Goal: Use online tool/utility: Utilize a website feature to perform a specific function

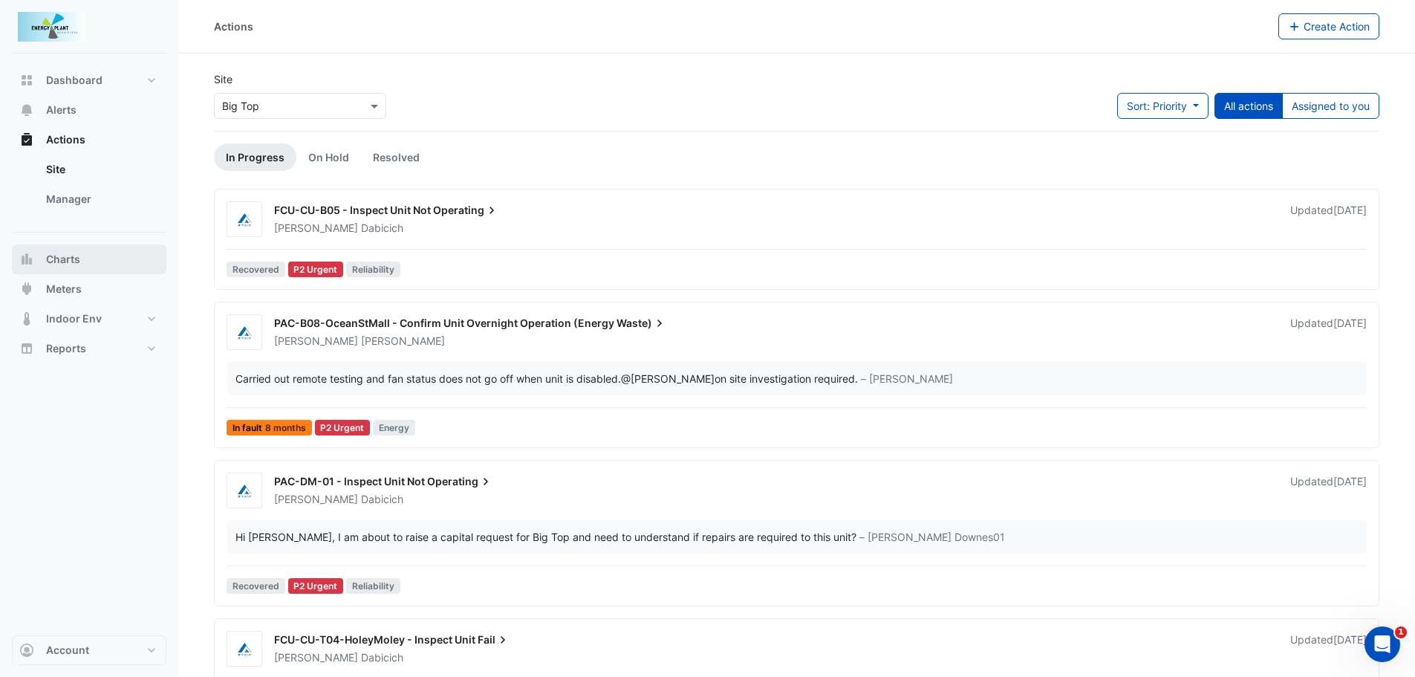
click at [45, 270] on button "Charts" at bounding box center [89, 259] width 154 height 30
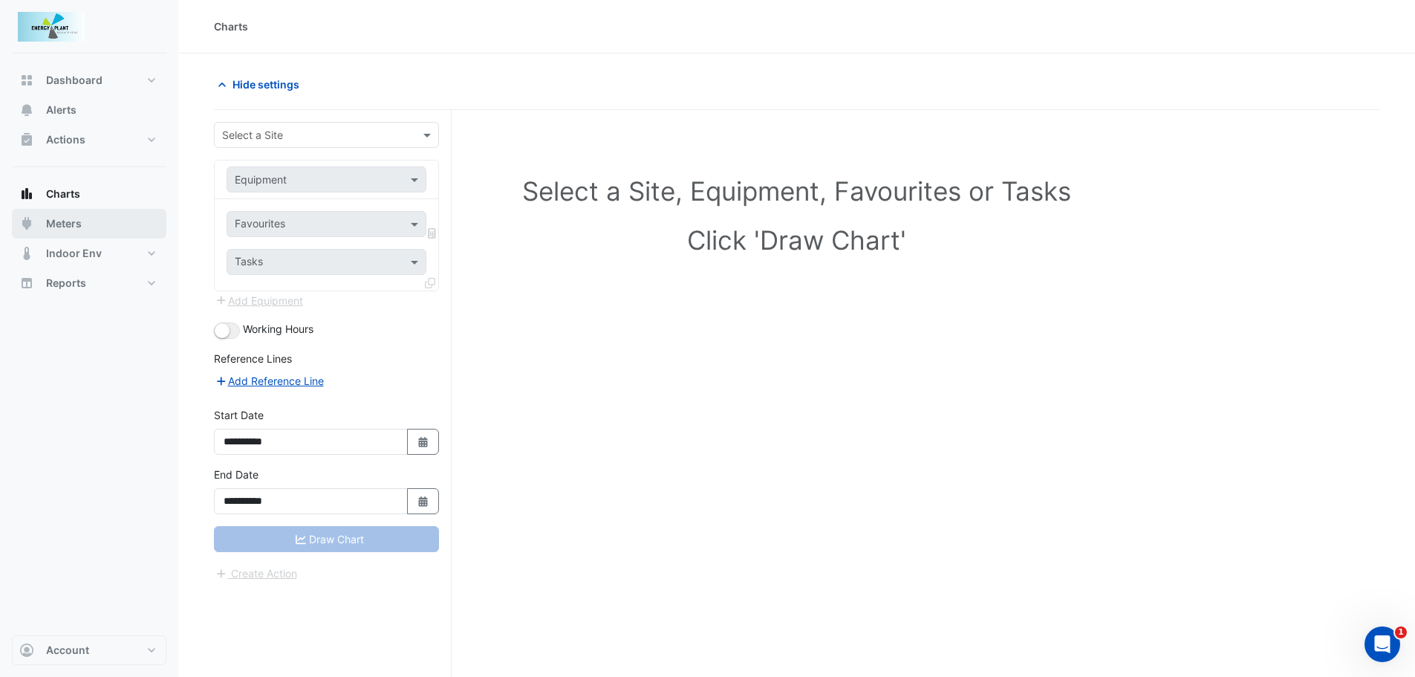
click at [79, 224] on span "Meters" at bounding box center [64, 223] width 36 height 15
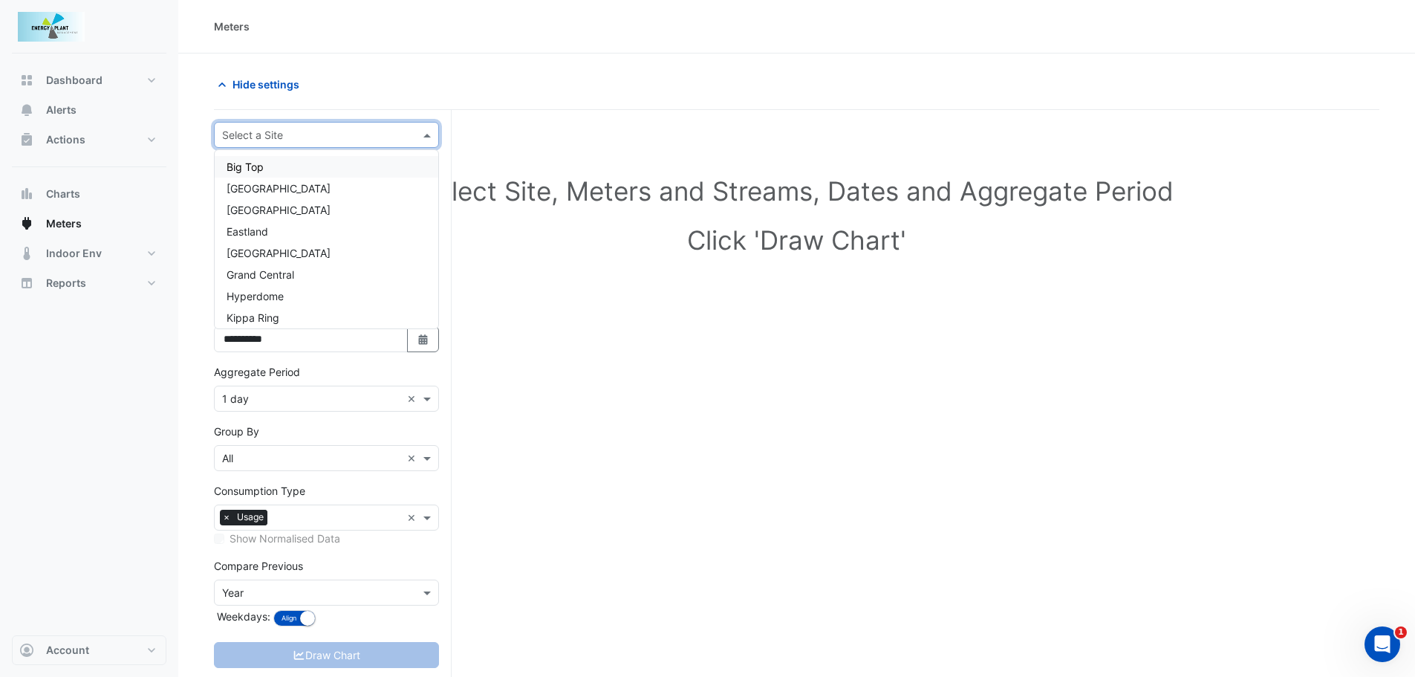
click at [435, 127] on span at bounding box center [429, 135] width 19 height 16
click at [256, 264] on span "[GEOGRAPHIC_DATA]" at bounding box center [279, 268] width 104 height 13
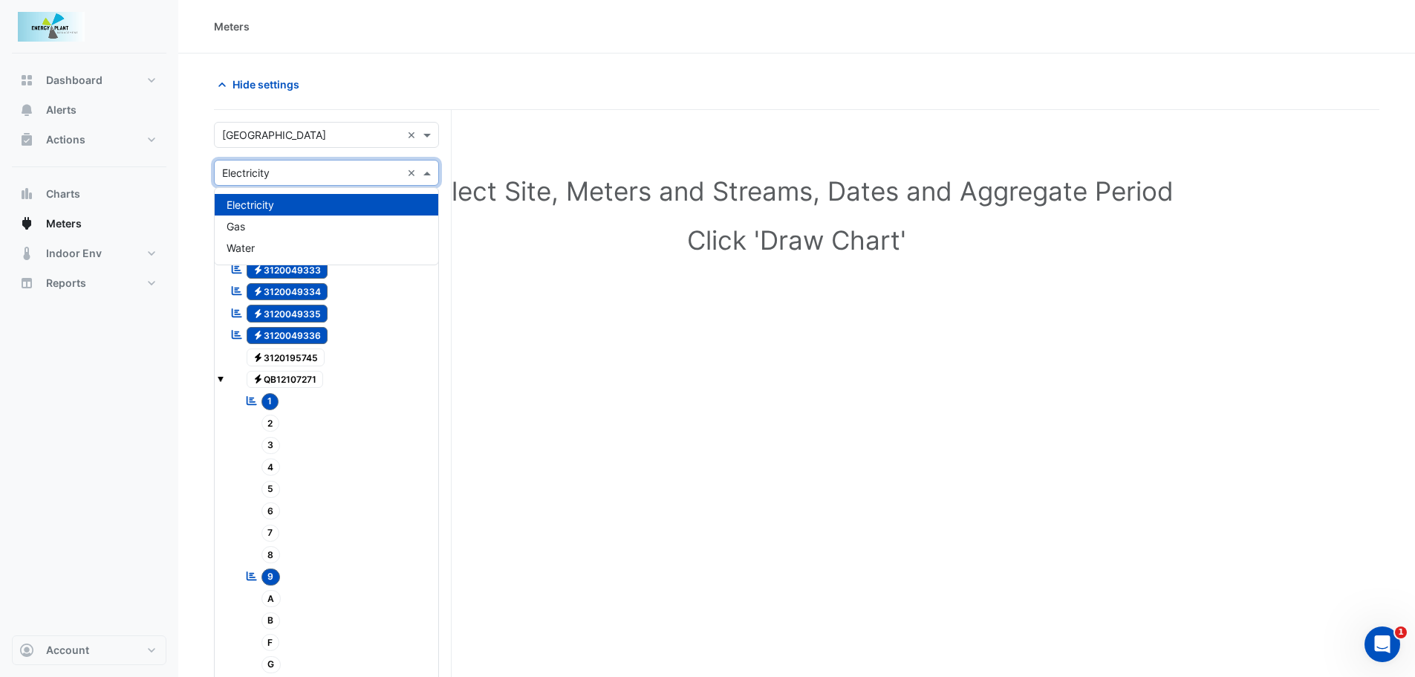
click at [432, 175] on span at bounding box center [429, 173] width 19 height 16
click at [247, 252] on span "Water" at bounding box center [241, 247] width 28 height 13
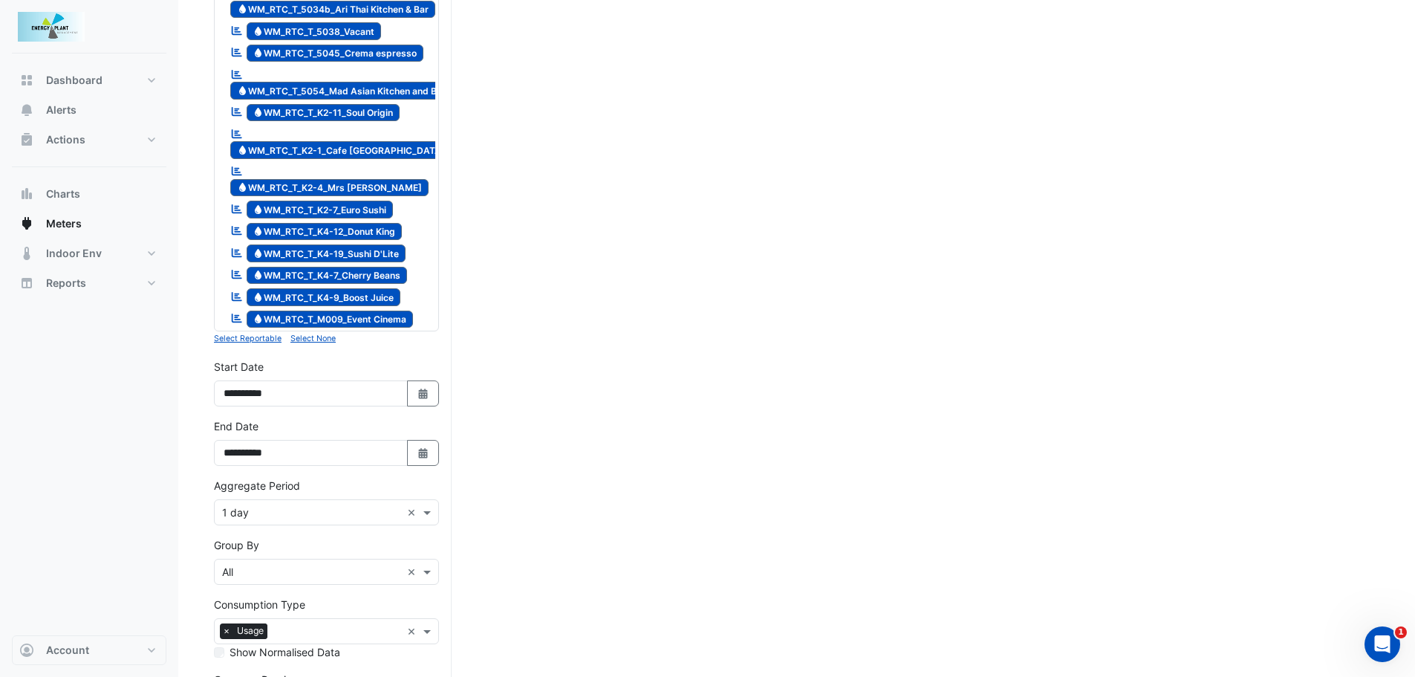
scroll to position [1783, 0]
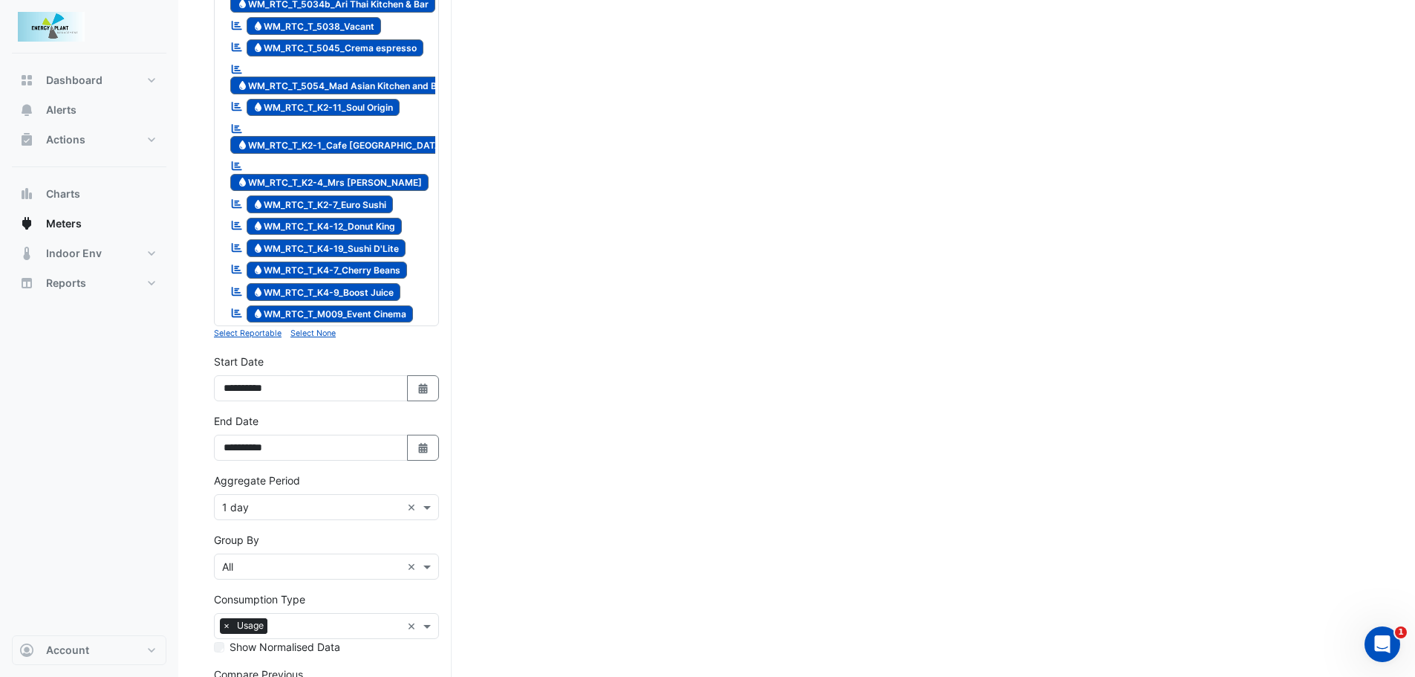
click at [292, 500] on input "text" at bounding box center [311, 508] width 179 height 16
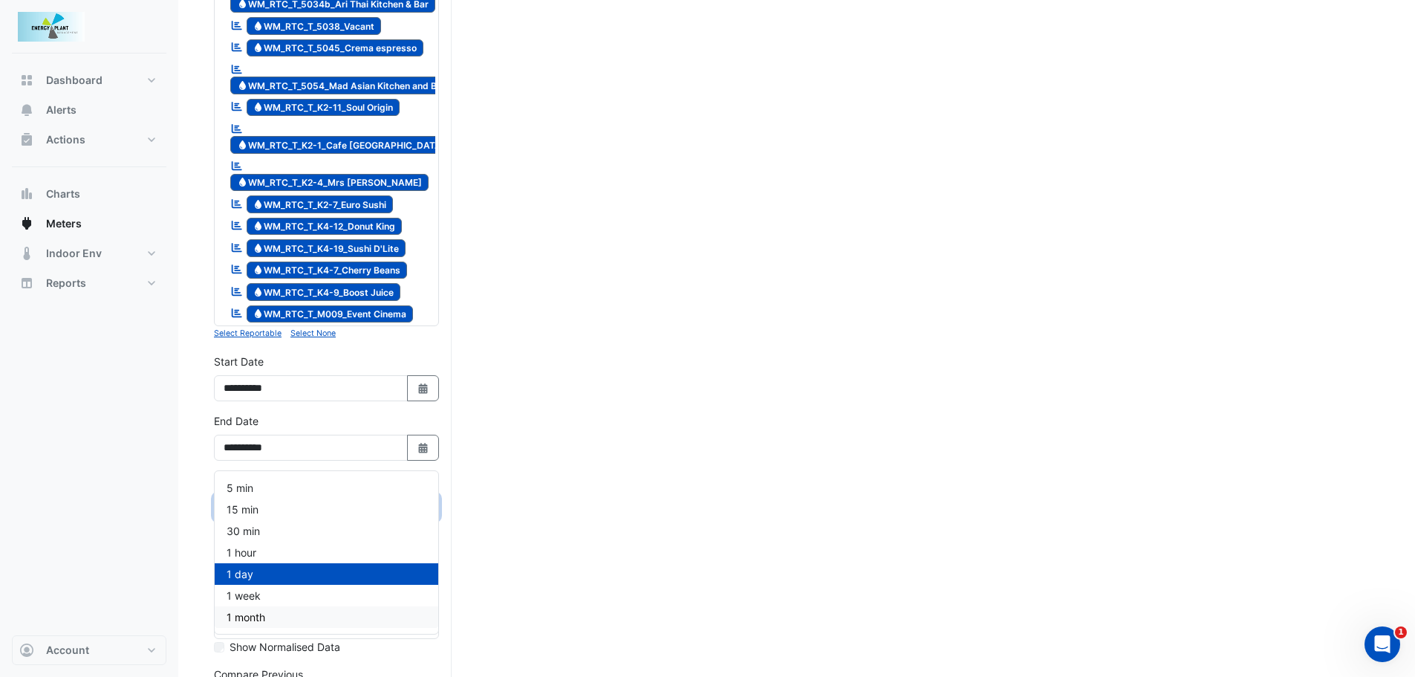
click at [243, 615] on span "1 month" at bounding box center [246, 617] width 39 height 13
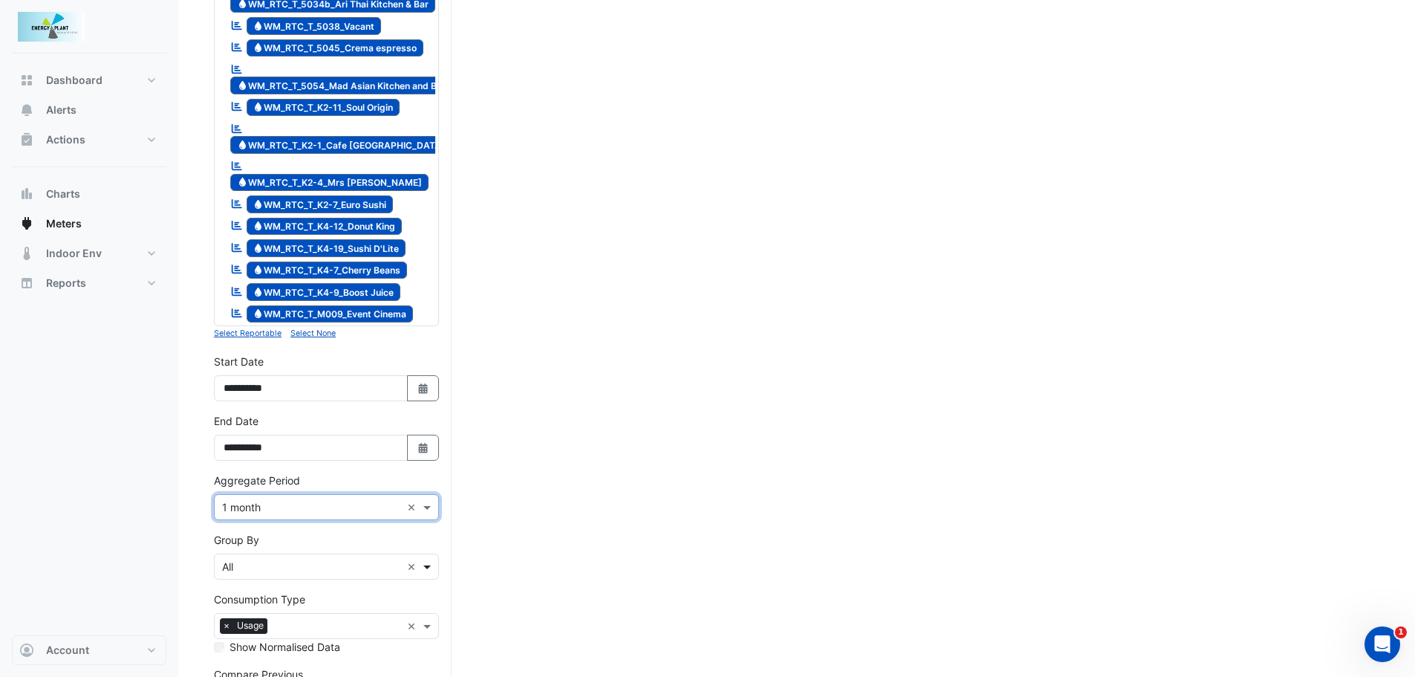
click at [422, 559] on span at bounding box center [429, 567] width 19 height 16
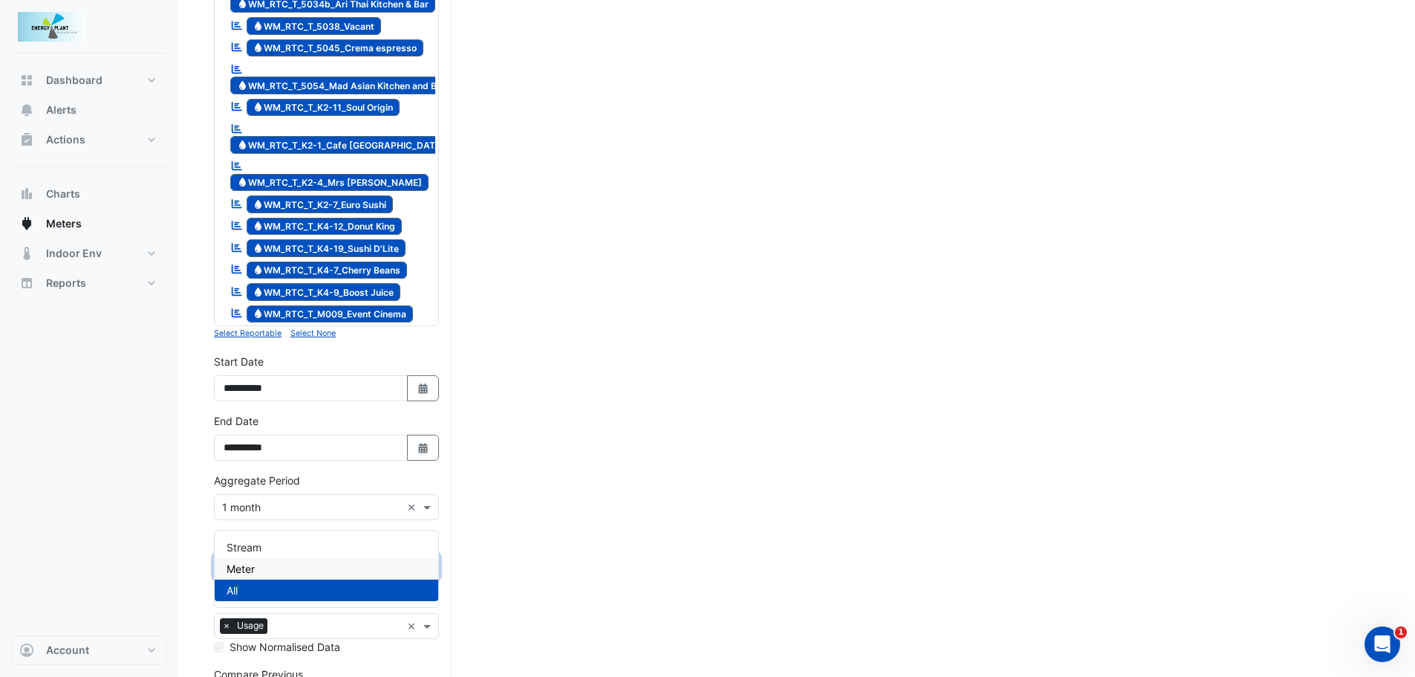
click at [266, 572] on div "Meter" at bounding box center [327, 569] width 224 height 22
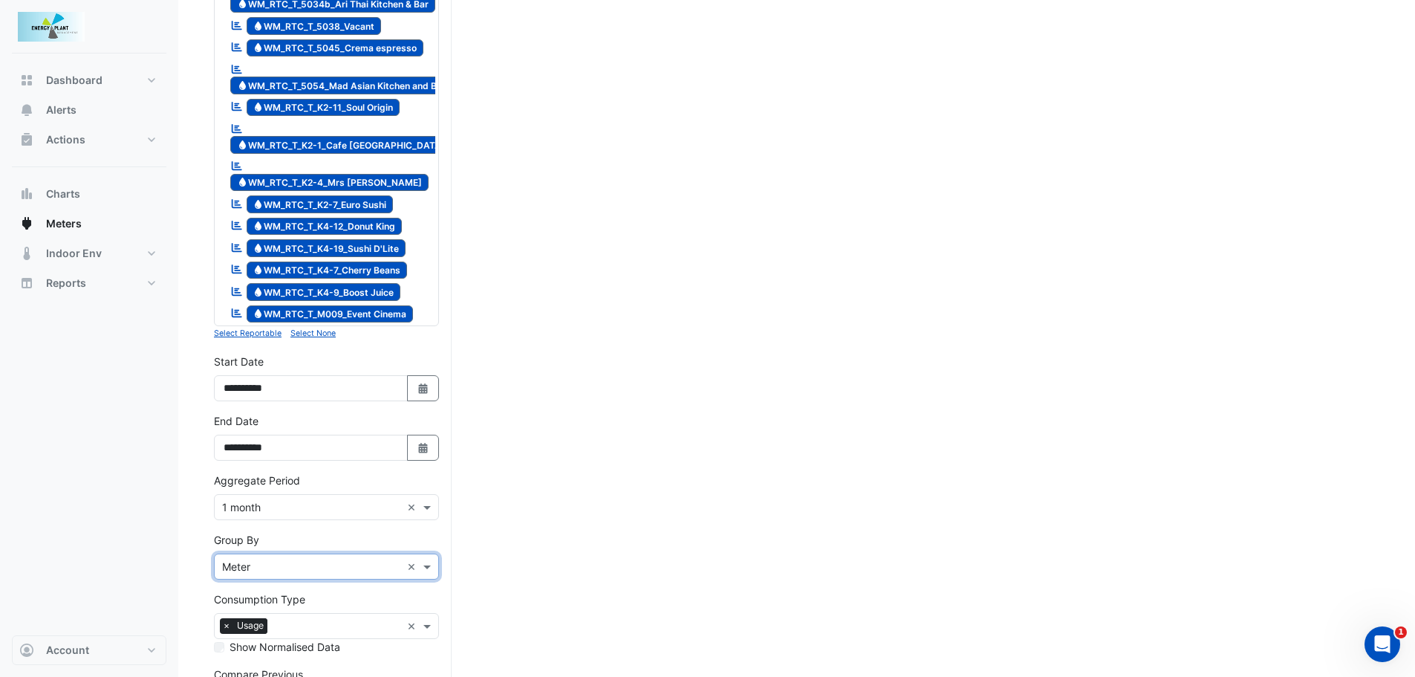
scroll to position [1848, 0]
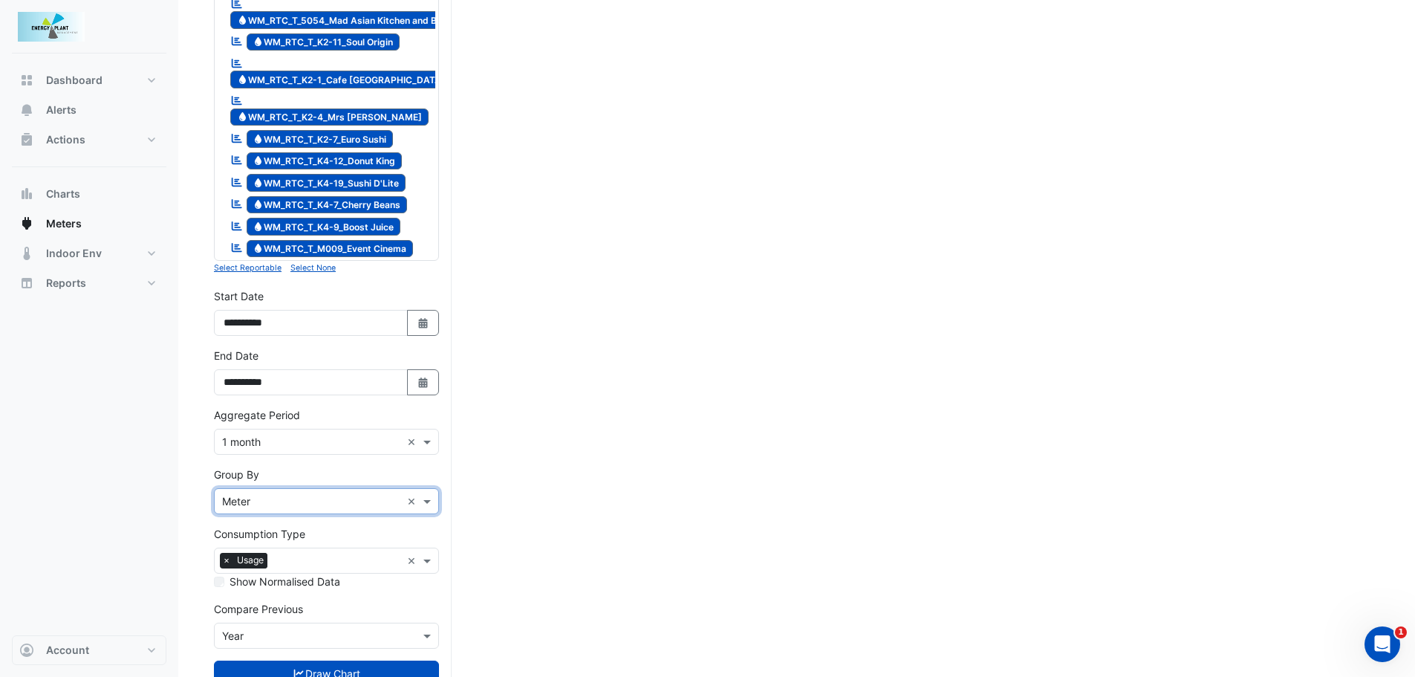
click at [295, 628] on input "text" at bounding box center [311, 636] width 179 height 16
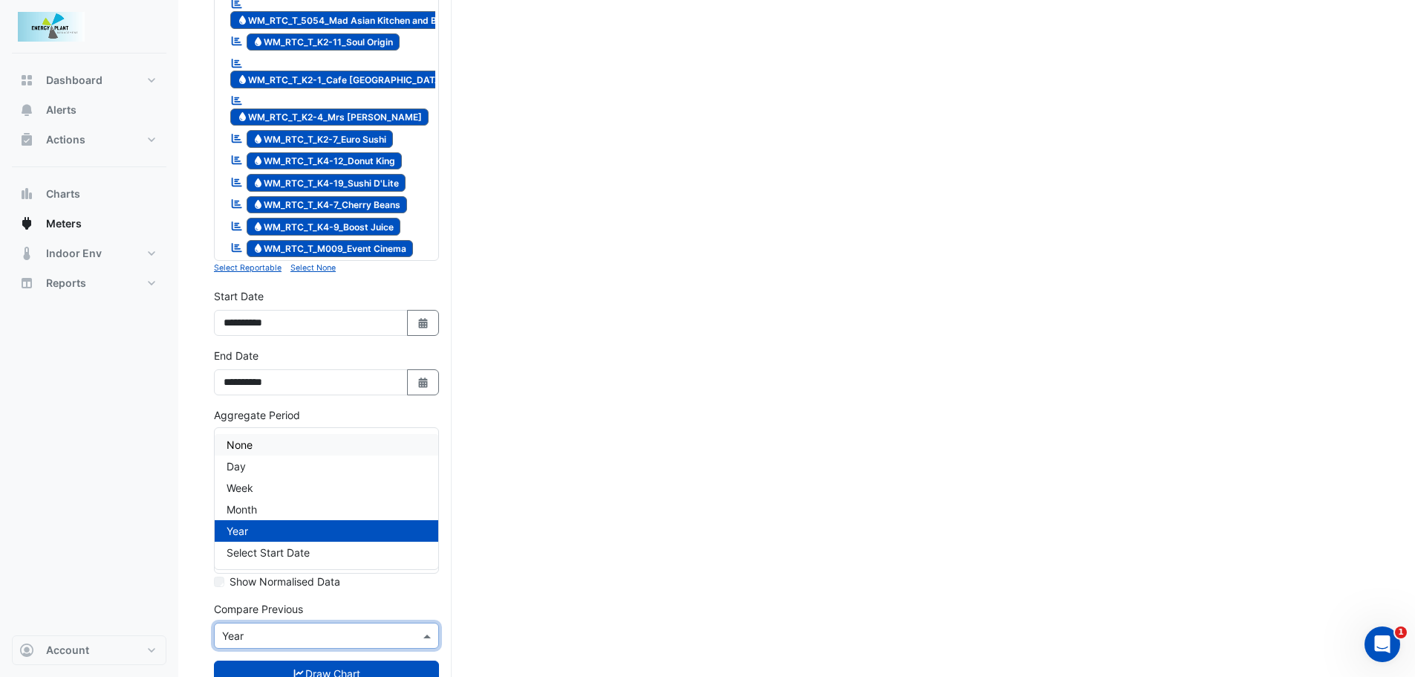
click at [249, 444] on span "None" at bounding box center [240, 444] width 26 height 13
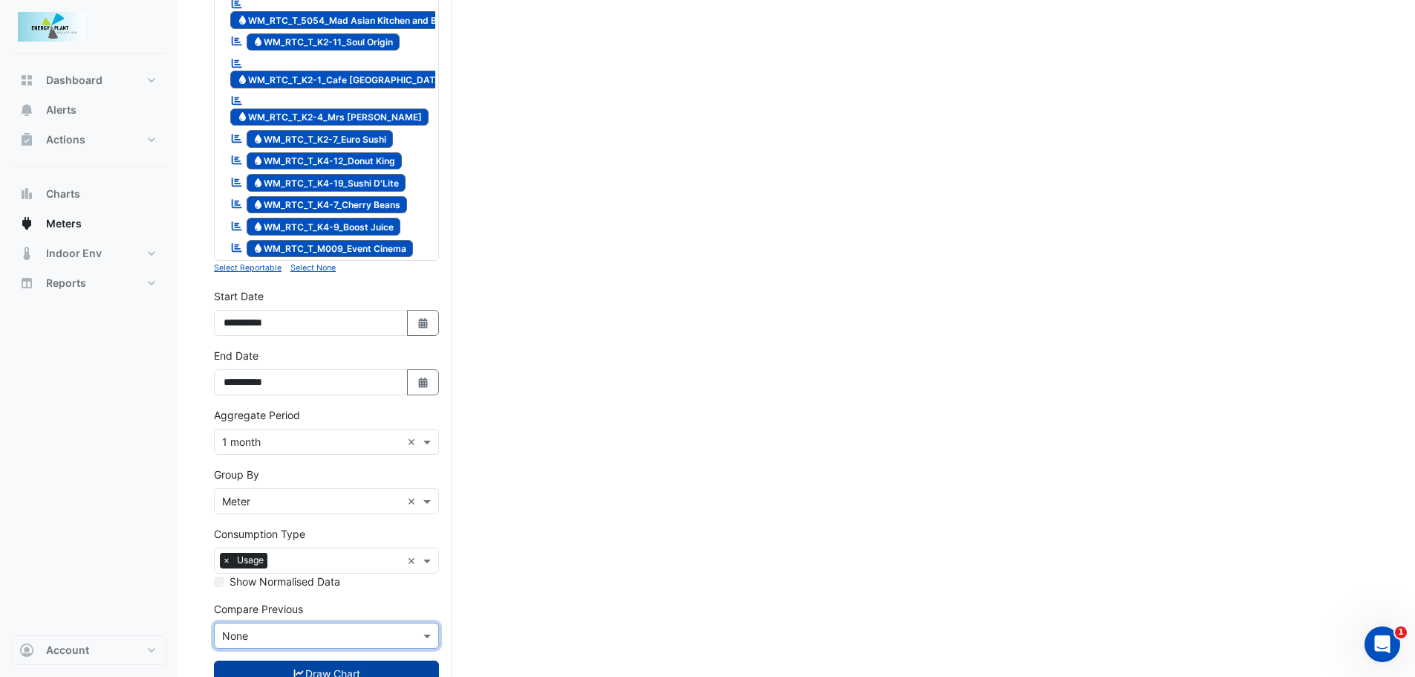
click at [303, 660] on button "Draw Chart" at bounding box center [326, 673] width 225 height 26
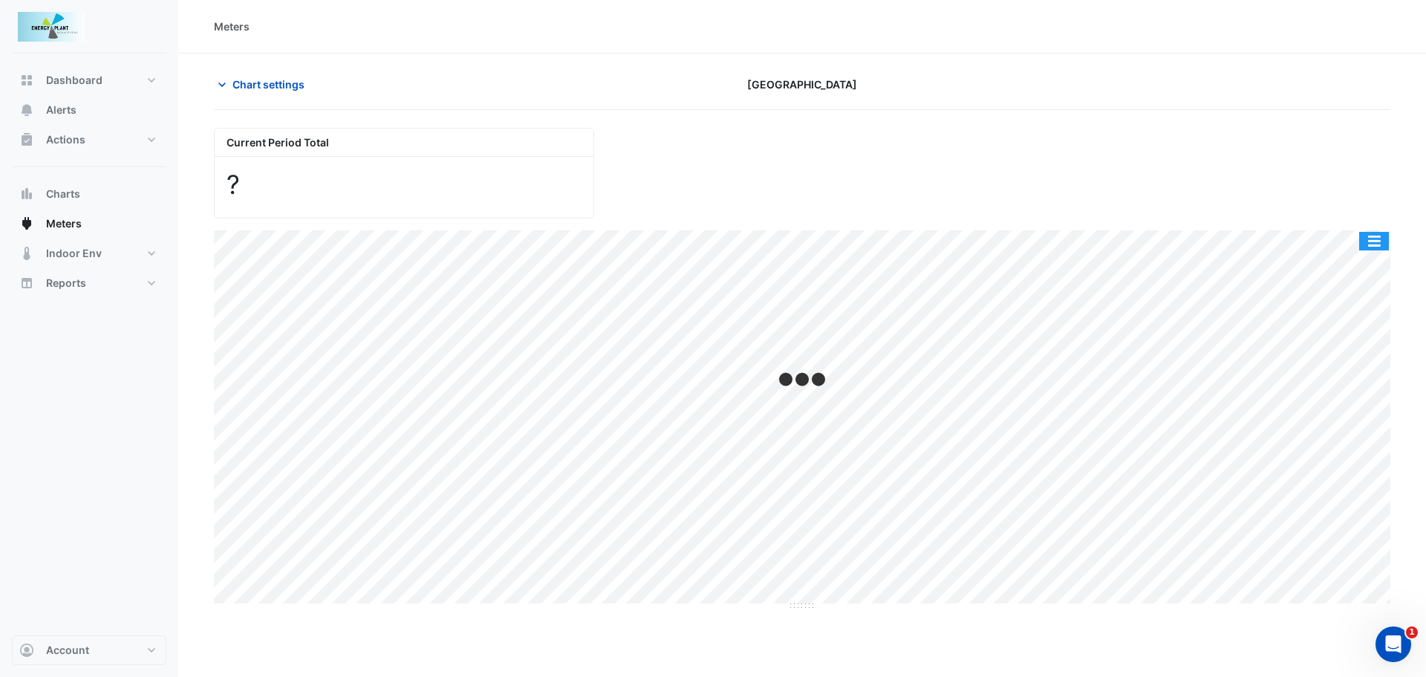
click at [1370, 240] on button "button" at bounding box center [1374, 241] width 30 height 19
click at [1376, 248] on button "button" at bounding box center [1374, 250] width 30 height 19
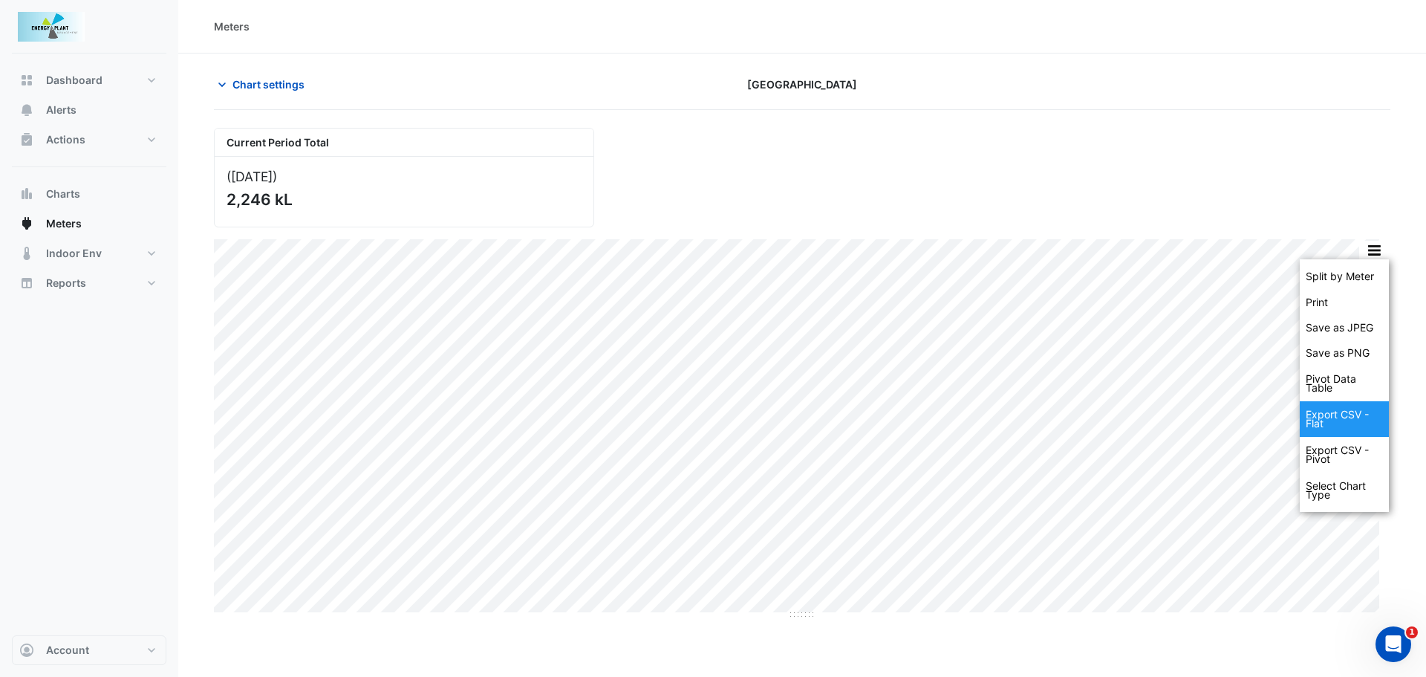
click at [1320, 414] on div "Export CSV - Flat" at bounding box center [1344, 419] width 89 height 36
